Goal: Information Seeking & Learning: Learn about a topic

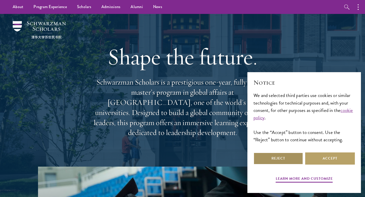
click at [282, 160] on button "Reject" at bounding box center [278, 158] width 50 height 12
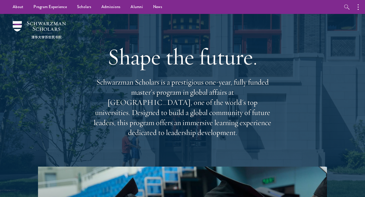
click at [277, 140] on div "Shape the future. Schwarzman Scholars is a prestigious one-year, fully funded m…" at bounding box center [182, 90] width 314 height 153
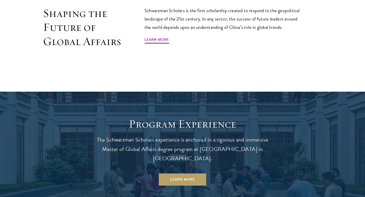
scroll to position [344, 0]
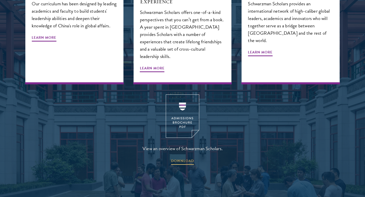
scroll to position [648, 0]
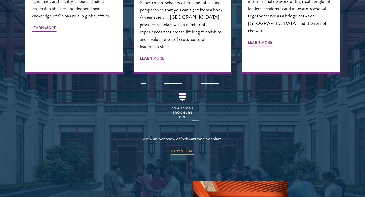
click at [188, 103] on img at bounding box center [182, 106] width 33 height 43
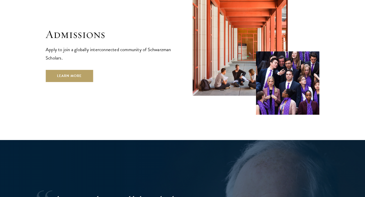
scroll to position [861, 0]
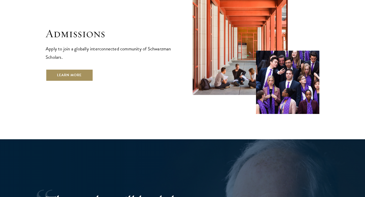
click at [74, 69] on link "Learn More" at bounding box center [69, 75] width 47 height 12
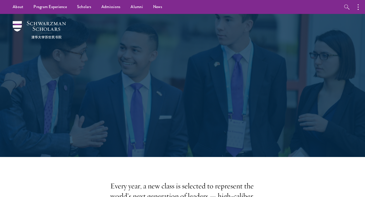
click at [53, 154] on div "Admissions Join the world's next generation of leaders." at bounding box center [182, 85] width 314 height 143
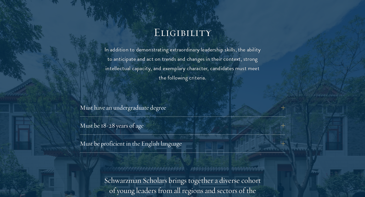
scroll to position [658, 0]
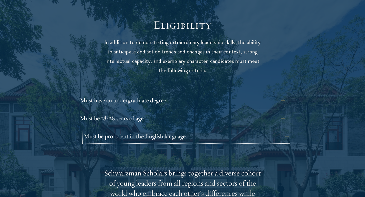
click at [126, 130] on button "Must be proficient in the English language" at bounding box center [186, 136] width 205 height 12
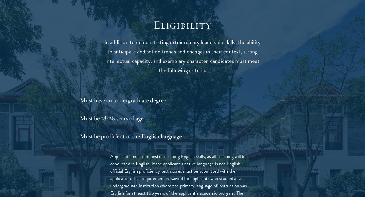
click at [114, 130] on button "Must be proficient in the English language" at bounding box center [186, 136] width 205 height 12
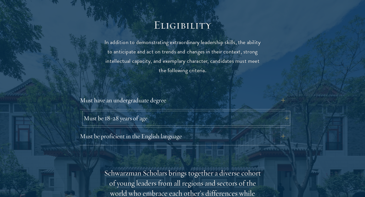
click at [125, 112] on button "Must be 18-28 years of age" at bounding box center [186, 118] width 205 height 12
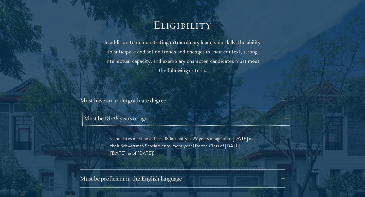
click at [130, 112] on button "Must be 18-28 years of age" at bounding box center [186, 118] width 205 height 12
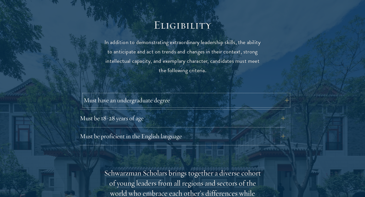
click at [133, 94] on button "Must have an undergraduate degree" at bounding box center [186, 100] width 205 height 12
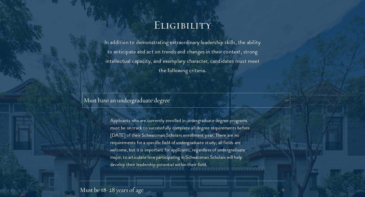
click at [177, 94] on button "Must have an undergraduate degree" at bounding box center [186, 100] width 205 height 12
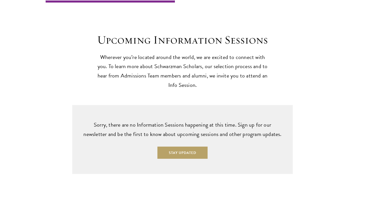
scroll to position [1236, 0]
